Goal: Use online tool/utility

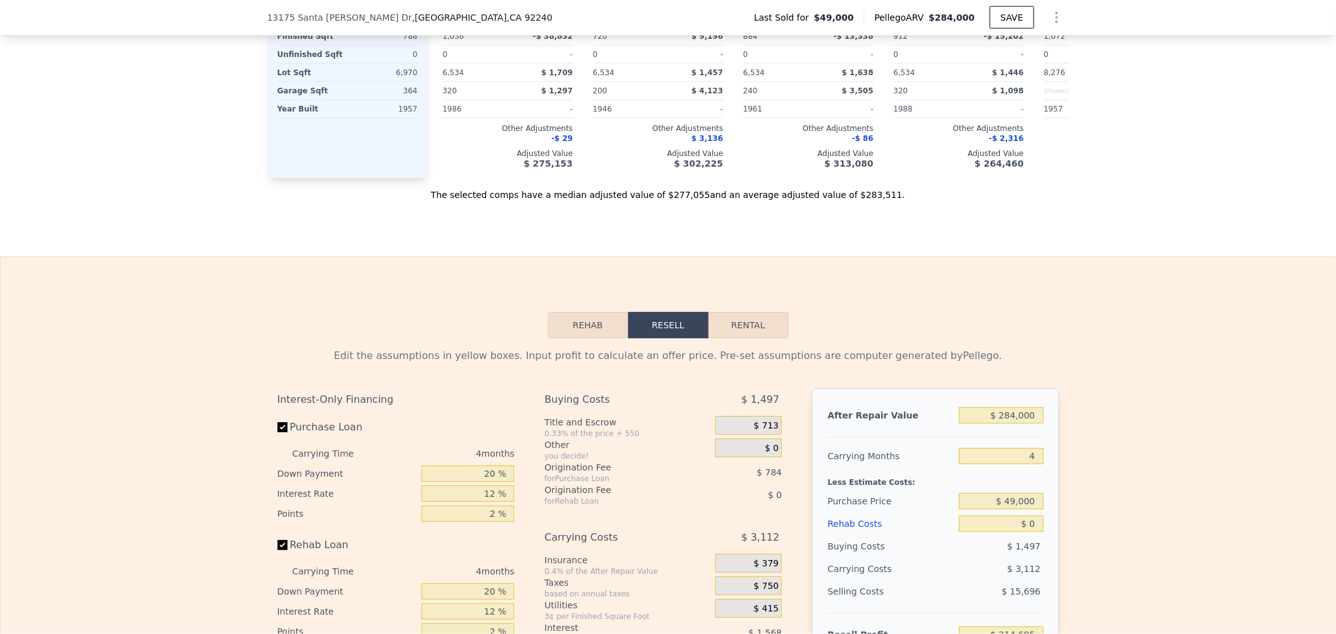
scroll to position [1666, 0]
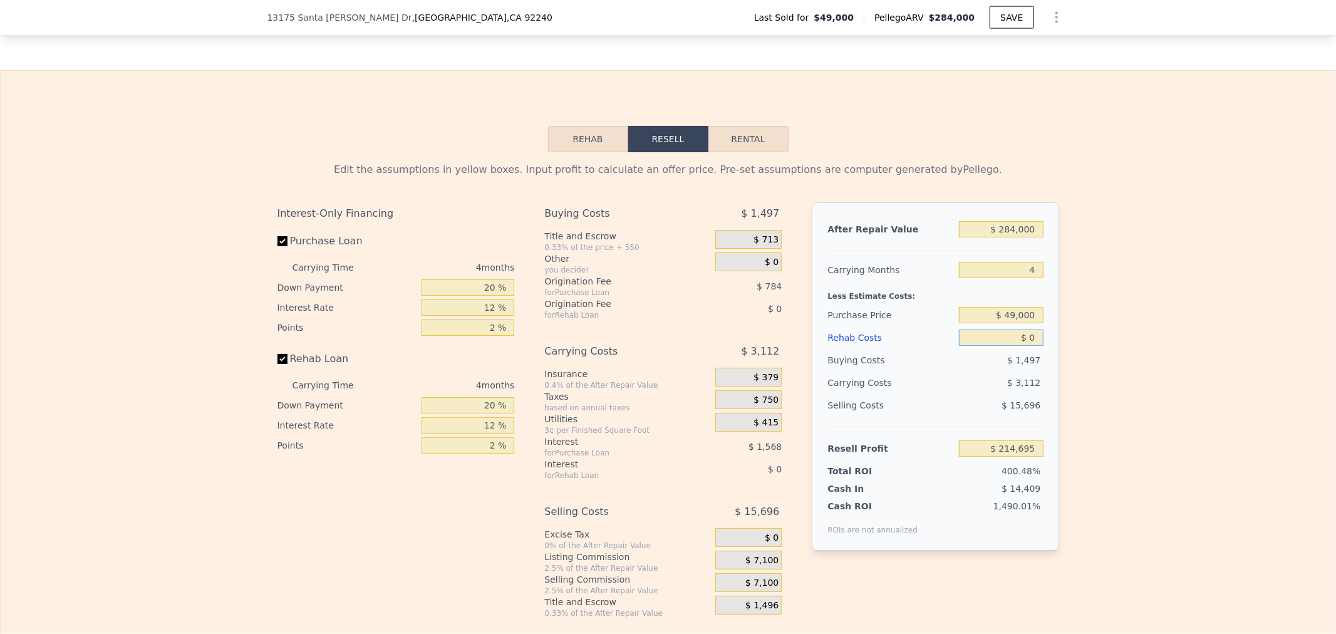
drag, startPoint x: 992, startPoint y: 358, endPoint x: 1097, endPoint y: 362, distance: 105.3
click at [1097, 362] on div "Edit the assumptions in yellow boxes. Input profit to calculate an offer price.…" at bounding box center [668, 385] width 1335 height 466
click at [972, 457] on input "$ 214,695" at bounding box center [1001, 448] width 84 height 16
drag, startPoint x: 971, startPoint y: 471, endPoint x: 1072, endPoint y: 479, distance: 101.1
click at [1072, 479] on div "Edit the assumptions in yellow boxes. Input profit to calculate an offer price.…" at bounding box center [668, 385] width 1335 height 466
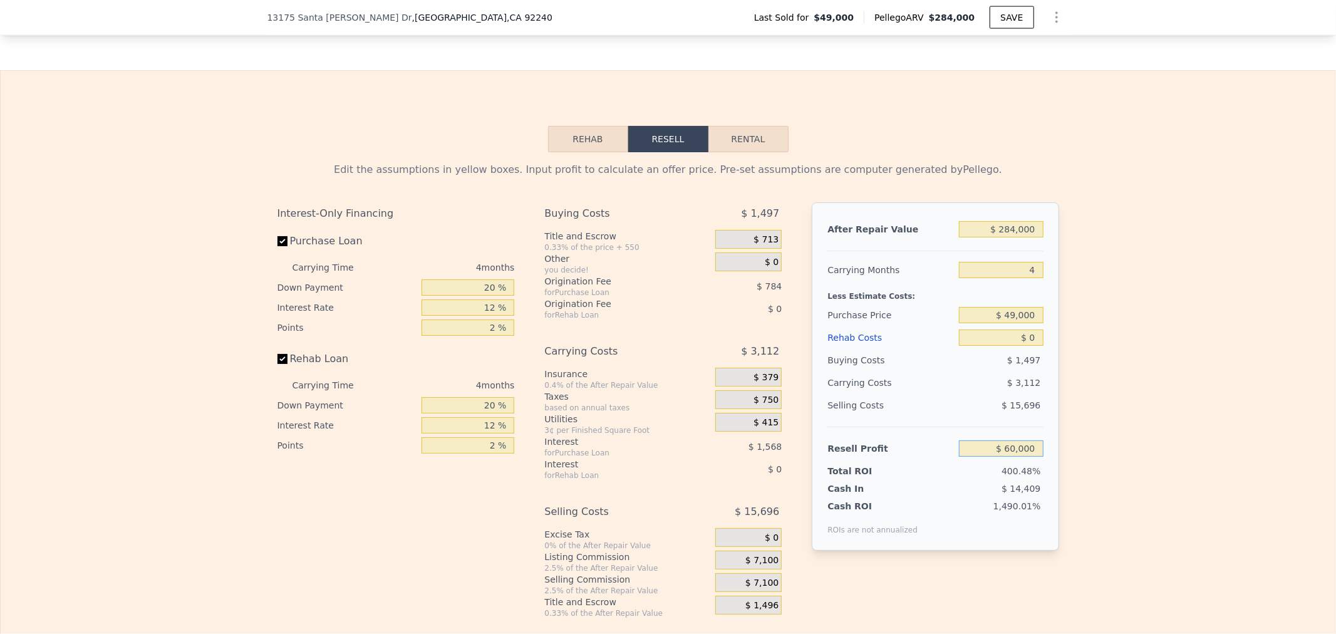
type input "$ 60,000"
click at [997, 346] on input "$ 0" at bounding box center [1001, 338] width 84 height 16
type input "$ 196,143"
drag, startPoint x: 1000, startPoint y: 358, endPoint x: 1078, endPoint y: 375, distance: 80.1
click at [1084, 371] on div "Edit the assumptions in yellow boxes. Input profit to calculate an offer price.…" at bounding box center [668, 385] width 1335 height 466
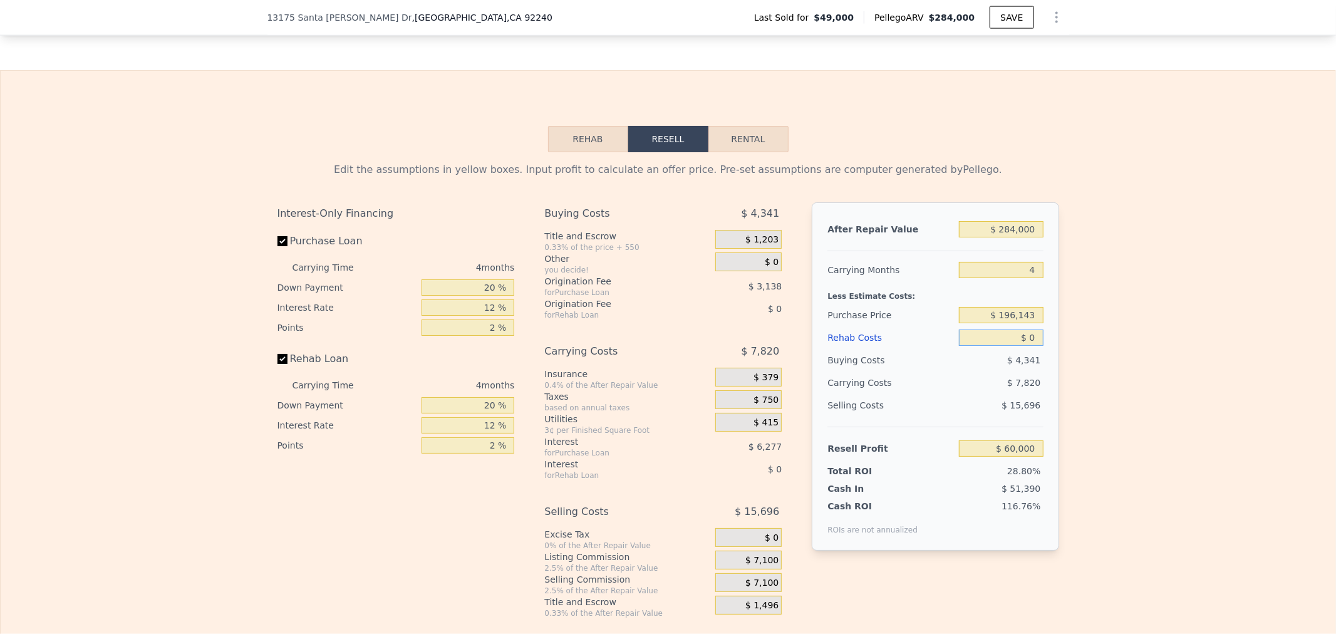
type input "$ 4"
type input "$ 59,996"
type input "$ 40"
type input "$ 59,959"
type input "$ 400"
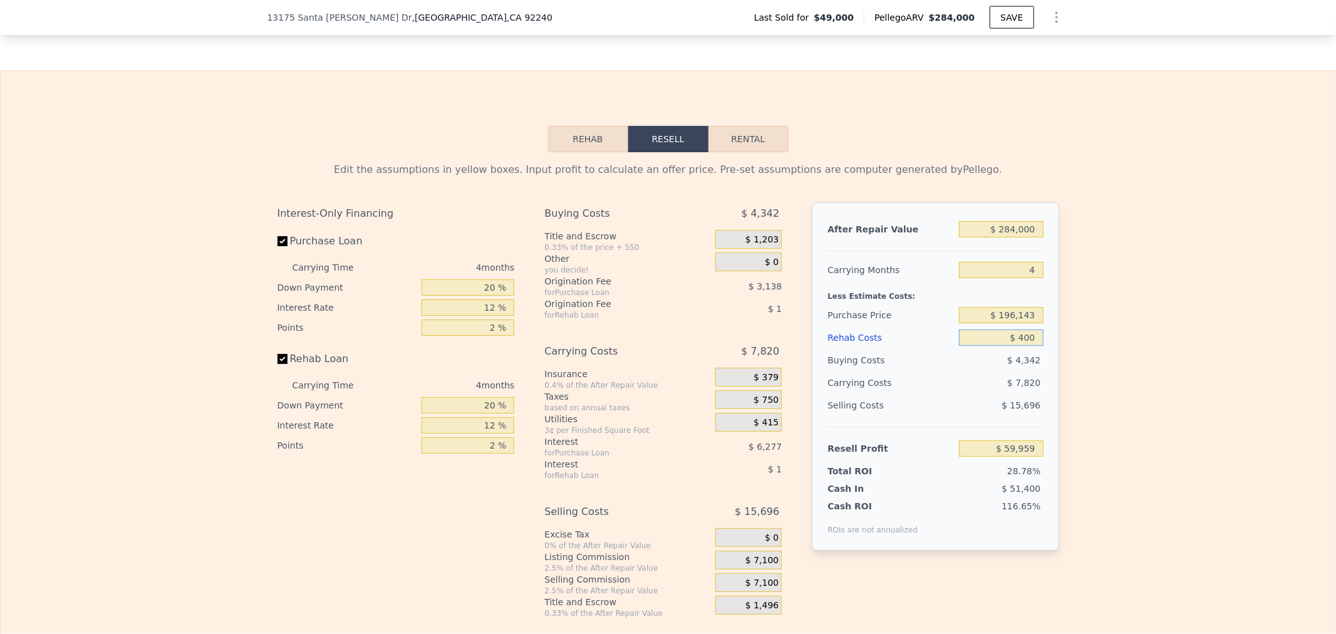
type input "$ 59,582"
type input "$ 4,000"
type input "$ 55,808"
type input "$ 40,000"
type input "$ 18,080"
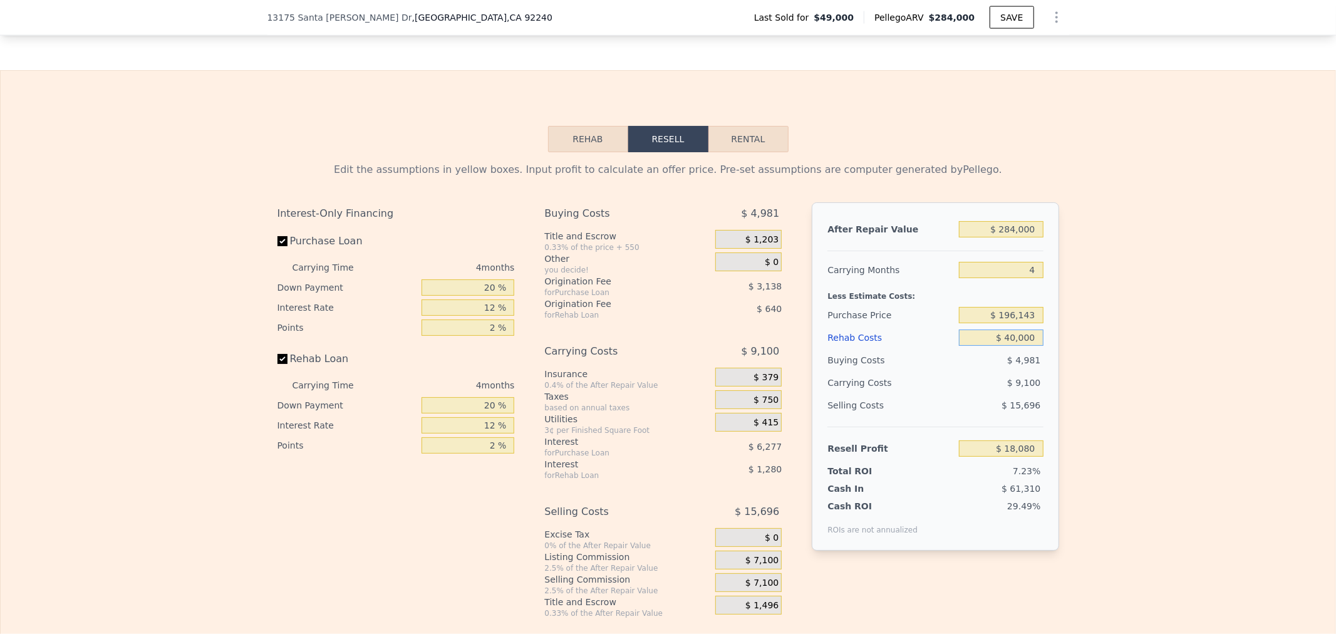
type input "$ 400,000"
type input "-$ 359,200"
click at [1119, 379] on div "Edit the assumptions in yellow boxes. Input profit to calculate an offer price.…" at bounding box center [668, 385] width 1335 height 466
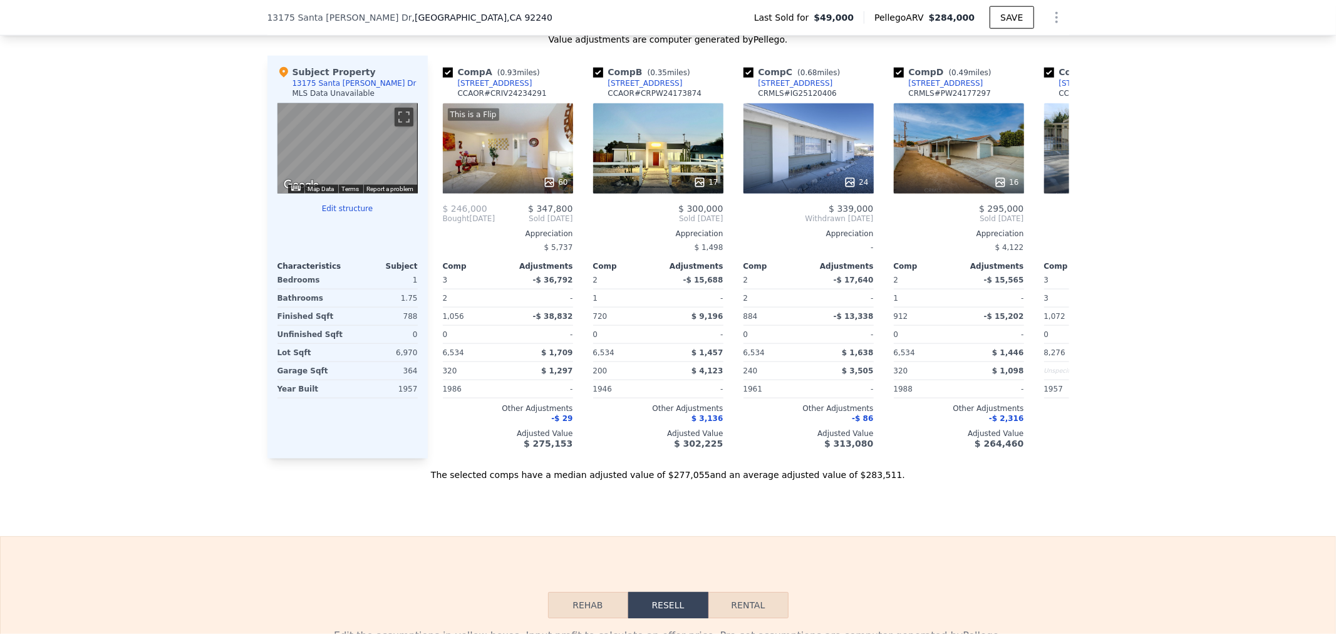
scroll to position [1109, 0]
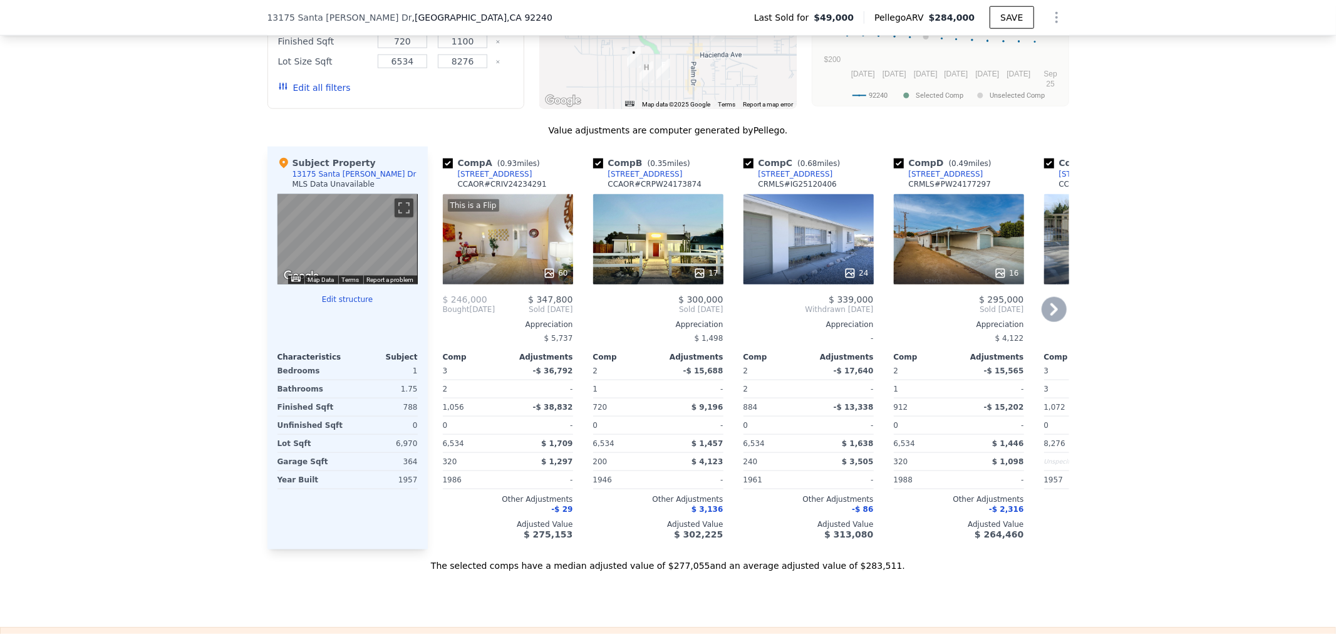
type input "$ 0"
type input "$ 214,695"
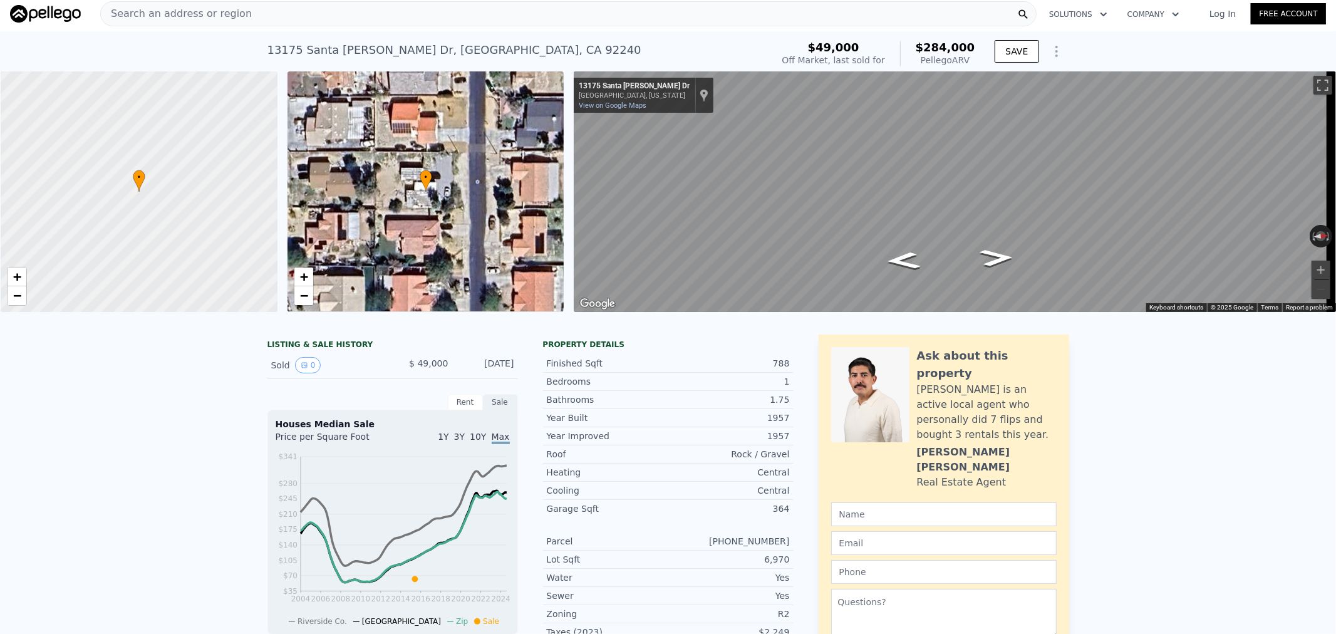
scroll to position [0, 0]
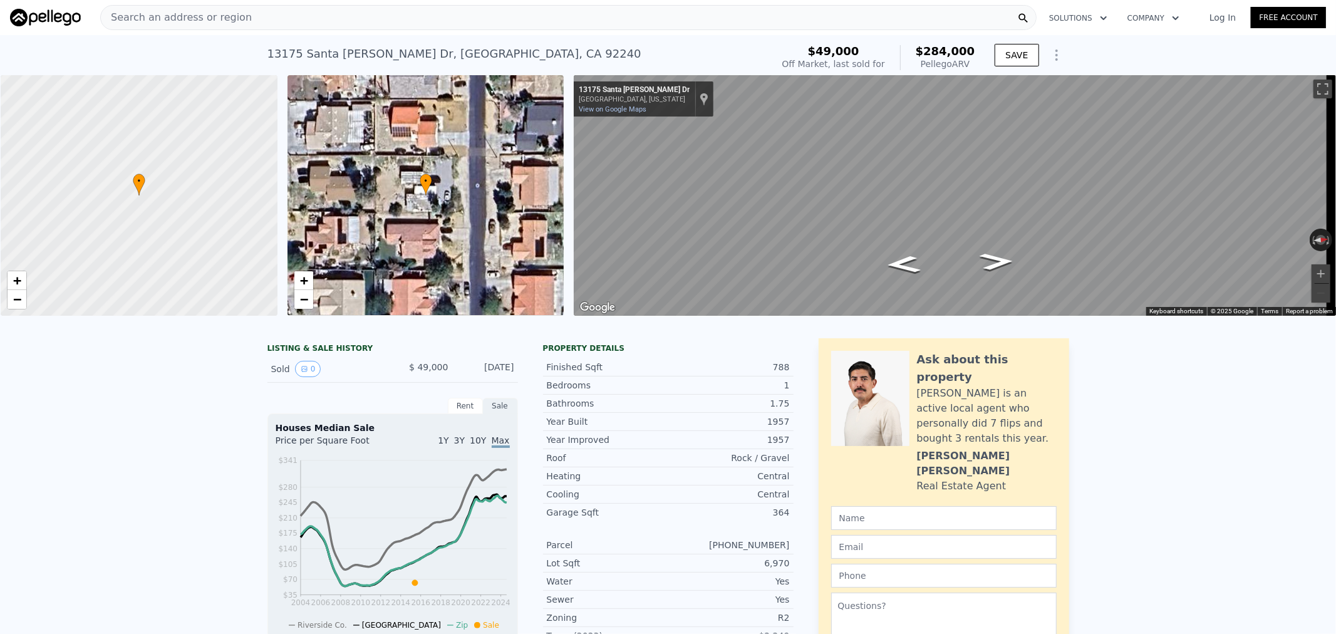
drag, startPoint x: 379, startPoint y: 54, endPoint x: 473, endPoint y: 57, distance: 94.0
click at [473, 57] on div "[STREET_ADDRESS][PERSON_NAME]" at bounding box center [454, 54] width 374 height 18
copy div "[GEOGRAPHIC_DATA]"
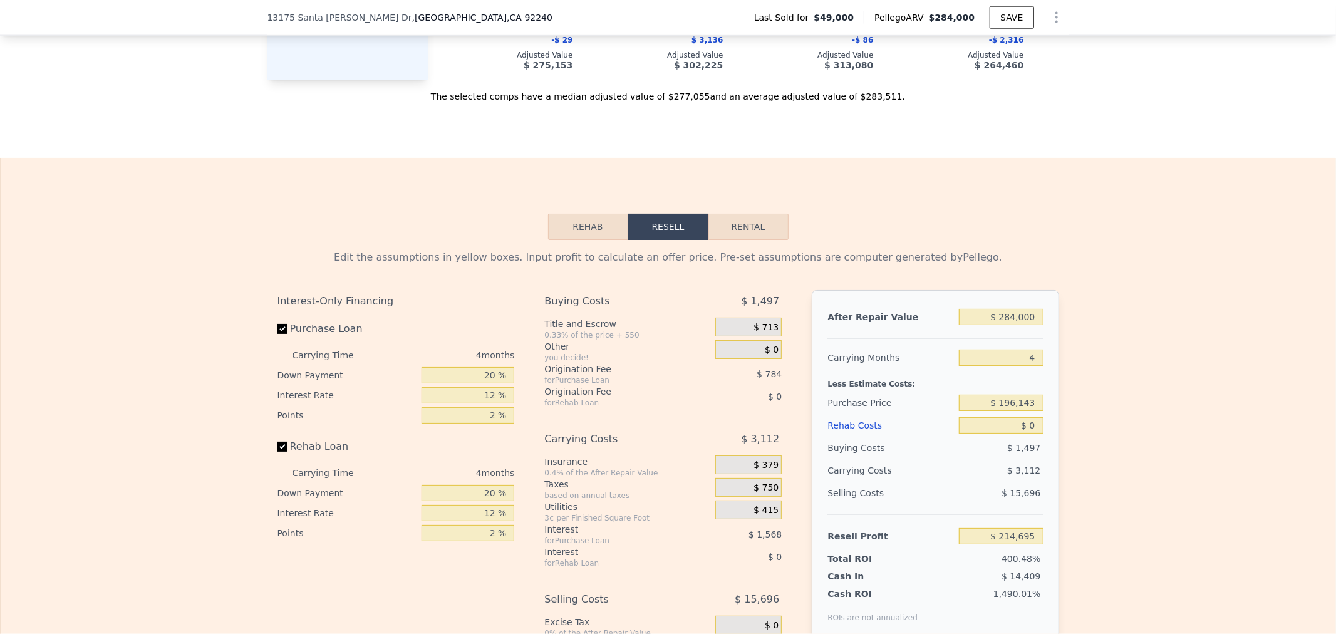
scroll to position [1665, 0]
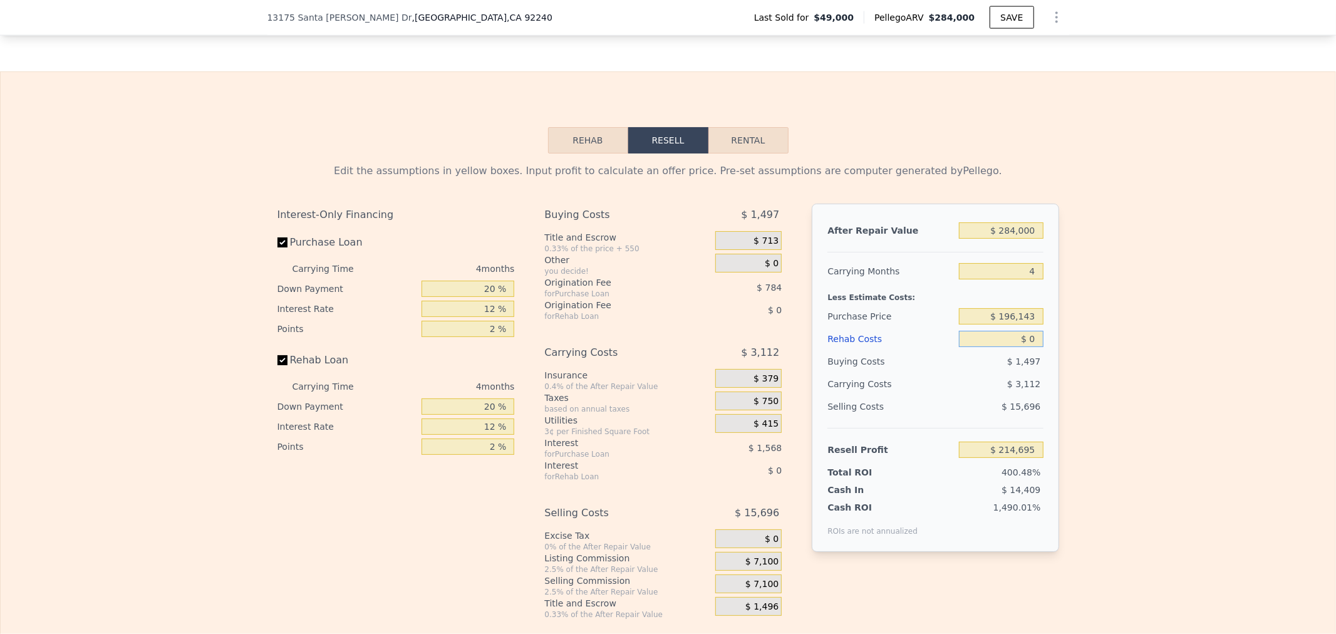
drag, startPoint x: 973, startPoint y: 364, endPoint x: 1059, endPoint y: 362, distance: 85.8
click at [1055, 363] on div "Edit the assumptions in yellow boxes. Input profit to calculate an offer price.…" at bounding box center [668, 386] width 802 height 466
type input "$ 3"
type input "$ 214,692"
type input "$ 35"
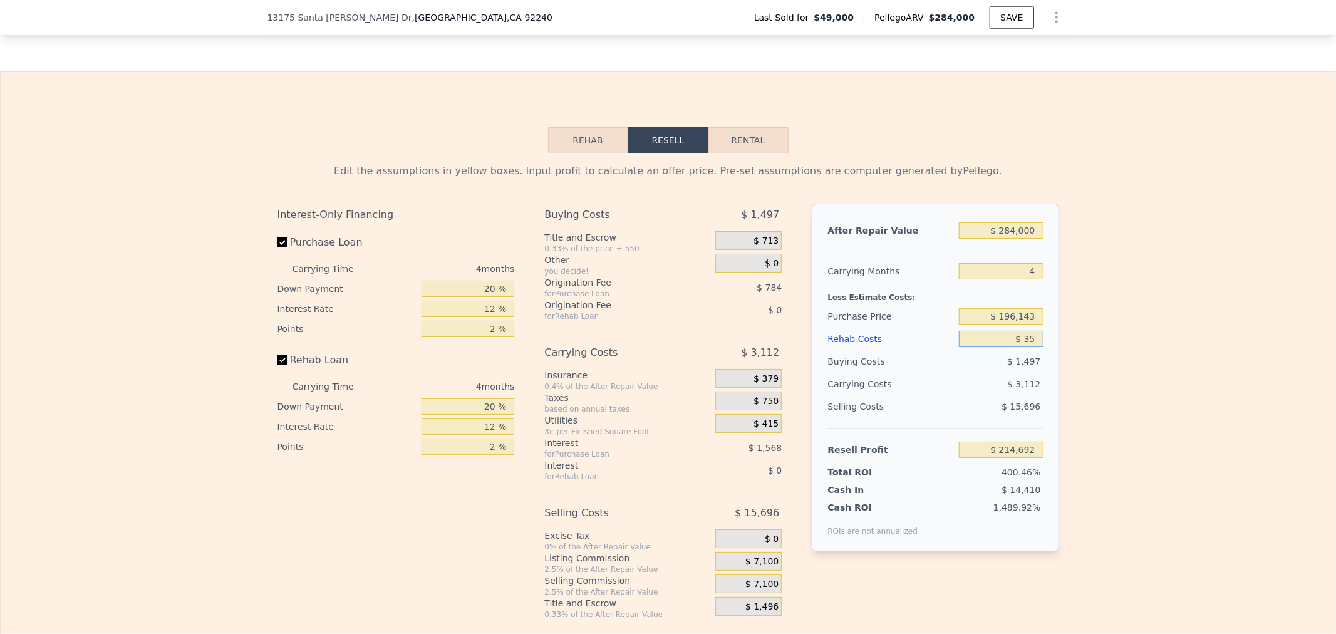
type input "$ 214,659"
type input "$ 350"
type input "$ 214,327"
type input "$ 3,500"
type input "$ 211,027"
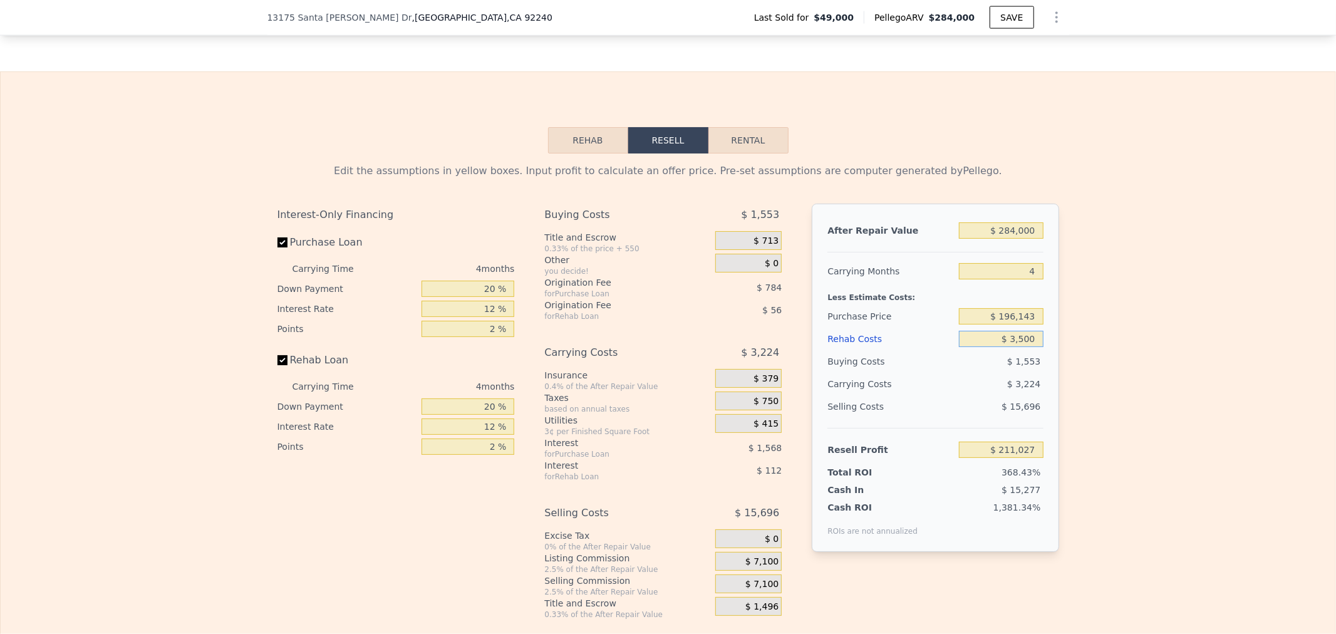
type input "$ 35,000"
type input "$ 178,015"
type input "$ 35,000"
click at [973, 458] on input "$ 178,015" at bounding box center [1001, 450] width 84 height 16
drag, startPoint x: 972, startPoint y: 468, endPoint x: 1084, endPoint y: 462, distance: 111.6
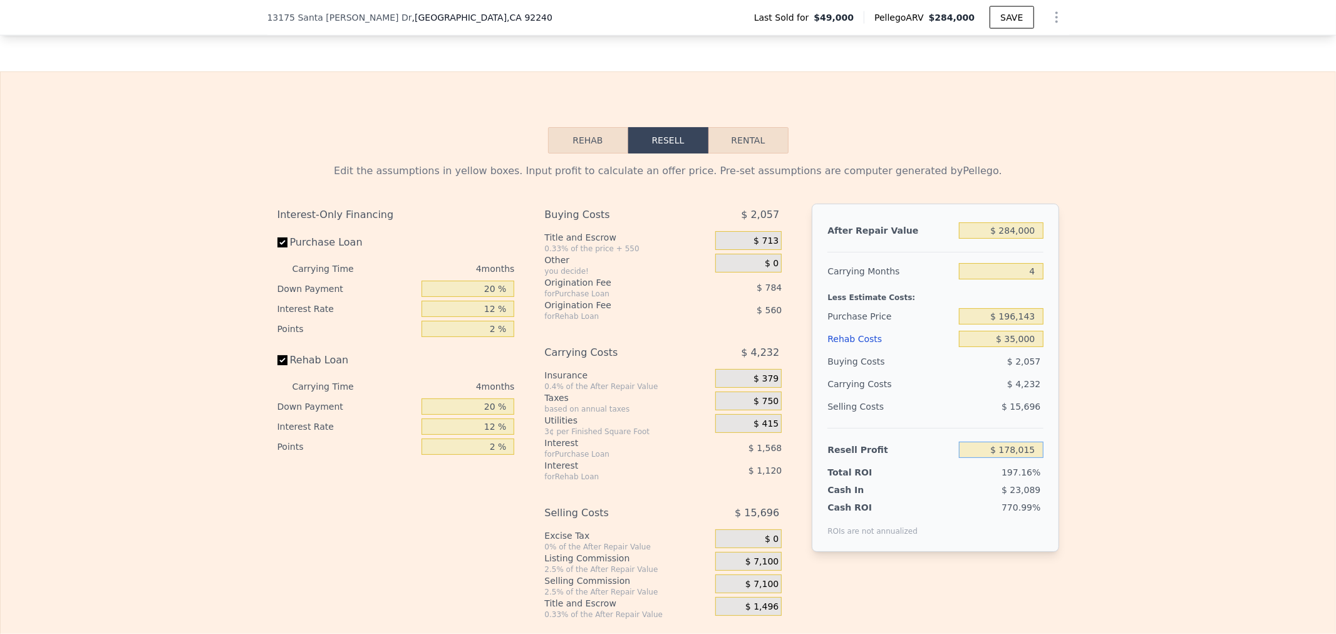
click at [1084, 465] on div "Edit the assumptions in yellow boxes. Input profit to calculate an offer price.…" at bounding box center [668, 386] width 1335 height 466
type input "$ 60,000"
click at [977, 347] on input "$ 35,000" at bounding box center [1001, 339] width 84 height 16
type input "$ 161,253"
type input "$ 0"
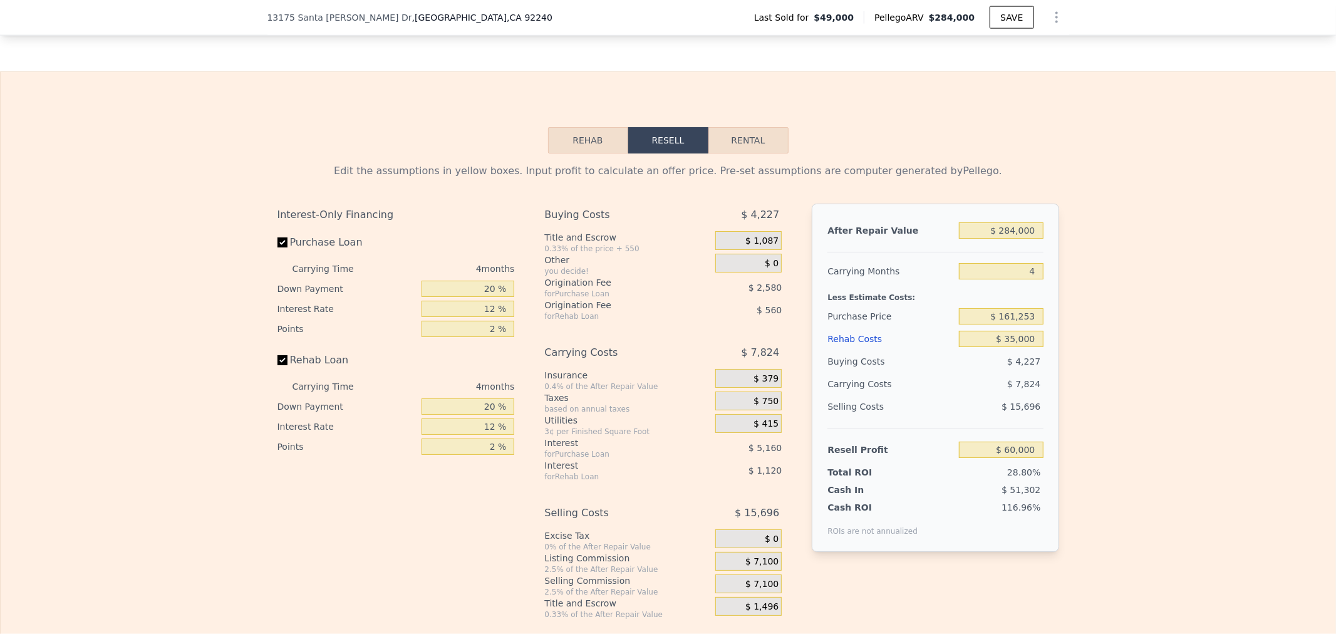
type input "$ 214,695"
